Goal: Information Seeking & Learning: Compare options

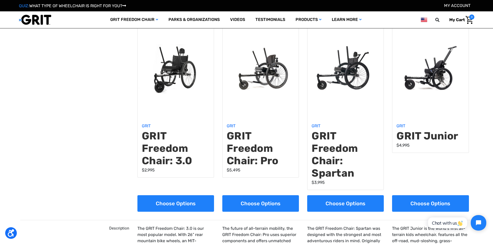
scroll to position [26, 0]
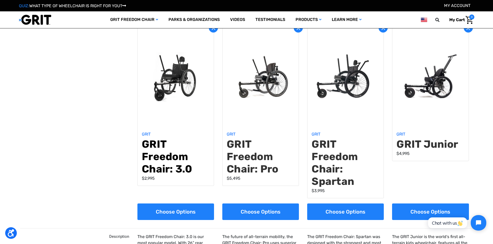
click at [161, 142] on link "GRIT Freedom Chair: 3.0" at bounding box center [176, 156] width 68 height 37
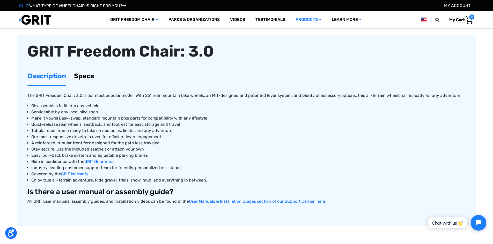
scroll to position [155, 0]
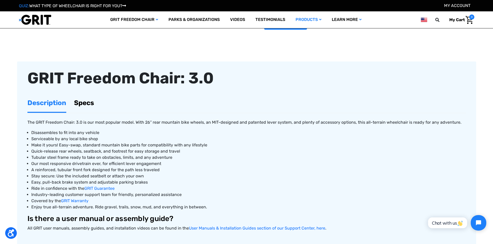
drag, startPoint x: 89, startPoint y: 179, endPoint x: 81, endPoint y: 105, distance: 74.6
click at [81, 105] on link "Specs" at bounding box center [84, 103] width 20 height 18
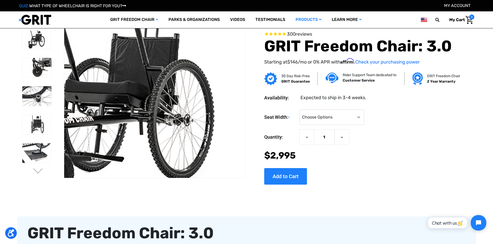
scroll to position [103, 0]
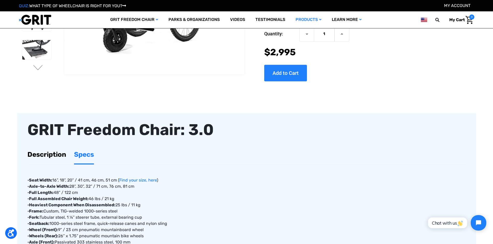
click at [50, 154] on link "Description" at bounding box center [46, 155] width 39 height 18
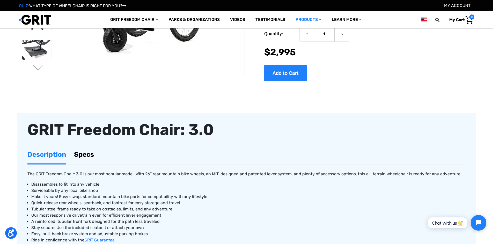
click at [82, 156] on link "Specs" at bounding box center [84, 155] width 20 height 18
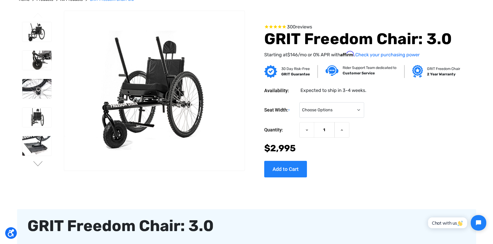
scroll to position [0, 0]
